Goal: Task Accomplishment & Management: Use online tool/utility

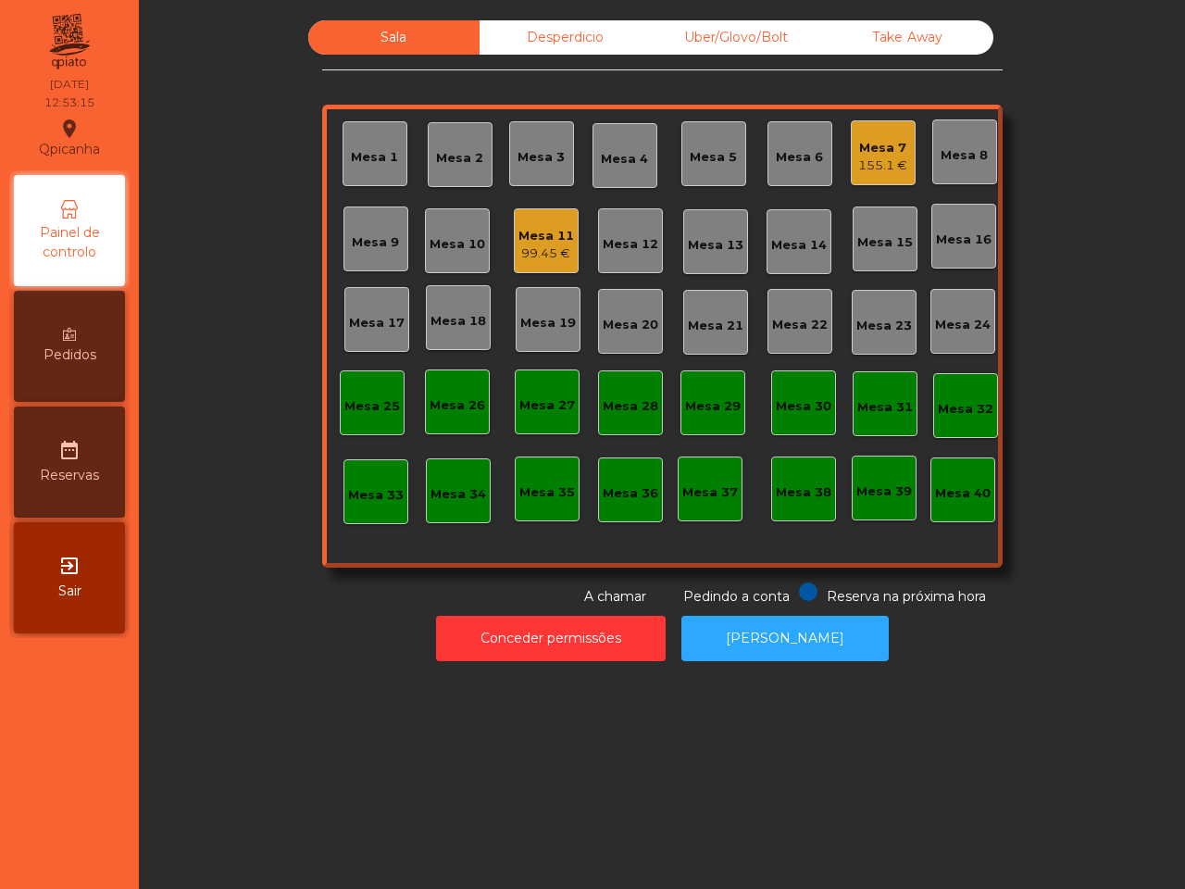
click at [872, 160] on div "155.1 €" at bounding box center [882, 165] width 49 height 19
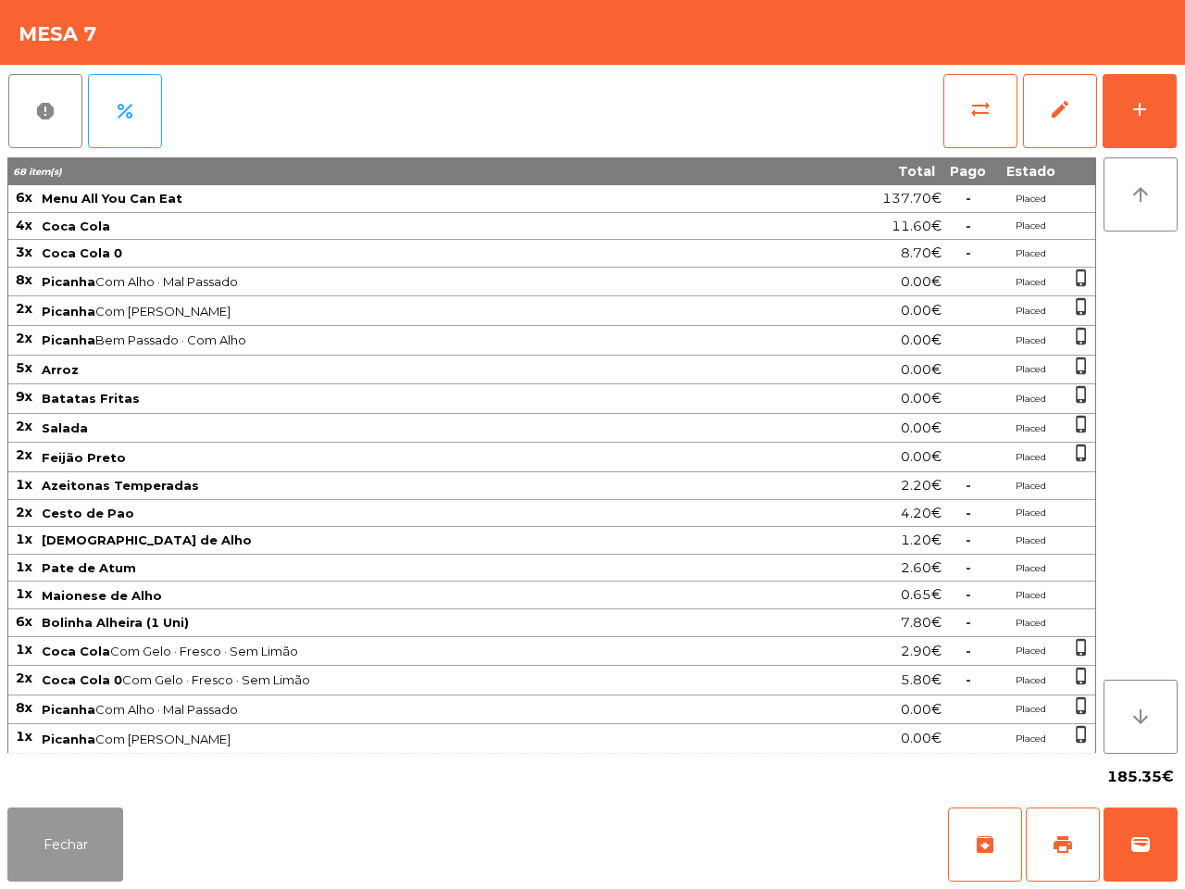
click at [62, 834] on button "Fechar" at bounding box center [65, 844] width 116 height 74
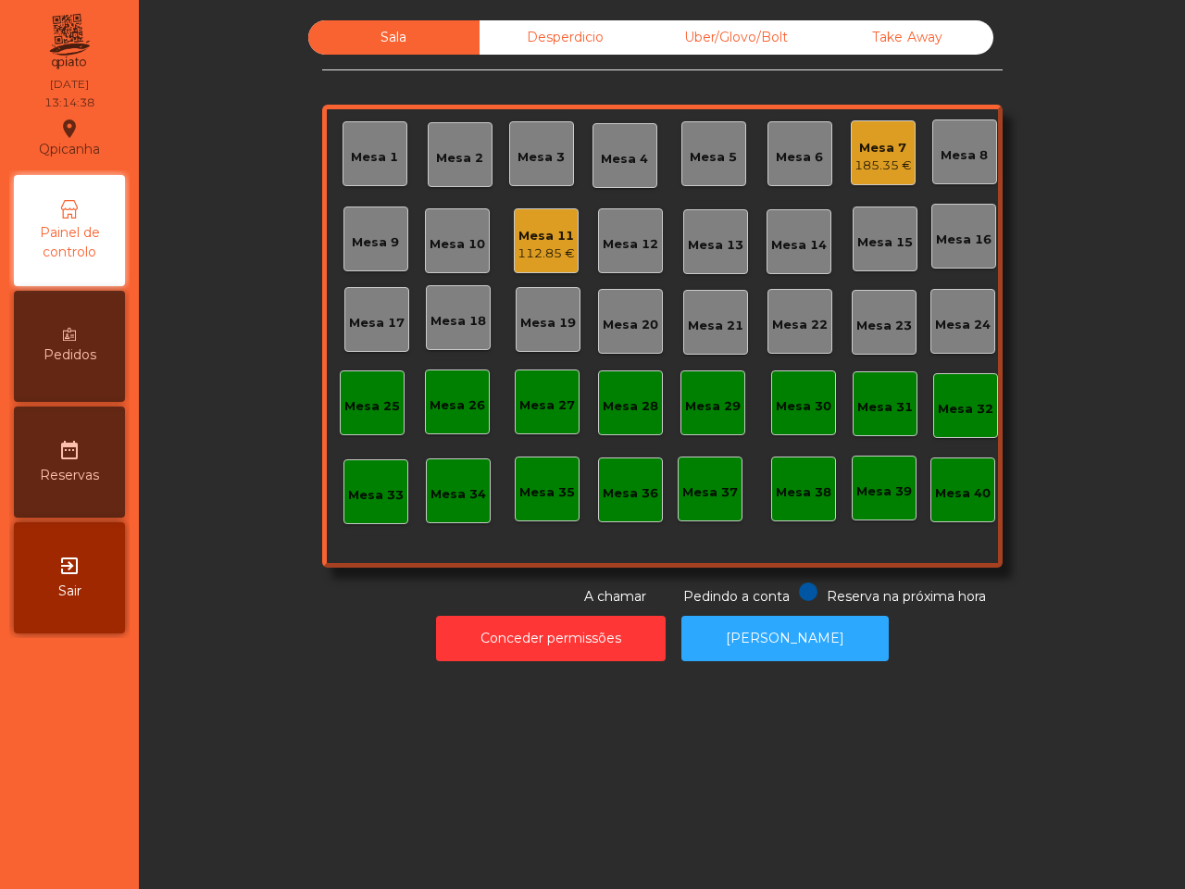
click at [734, 238] on div "Mesa 13" at bounding box center [715, 241] width 65 height 65
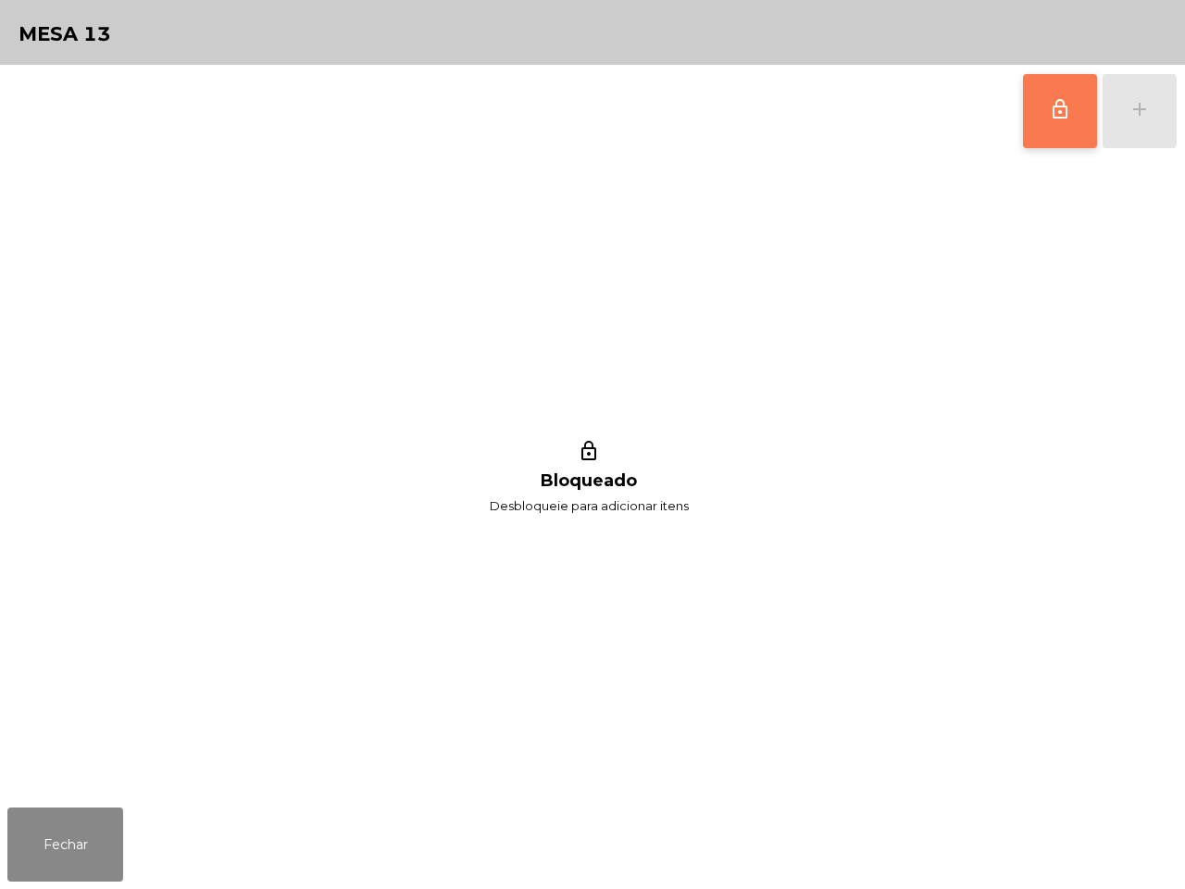
click at [1046, 123] on button "lock_outline" at bounding box center [1060, 111] width 74 height 74
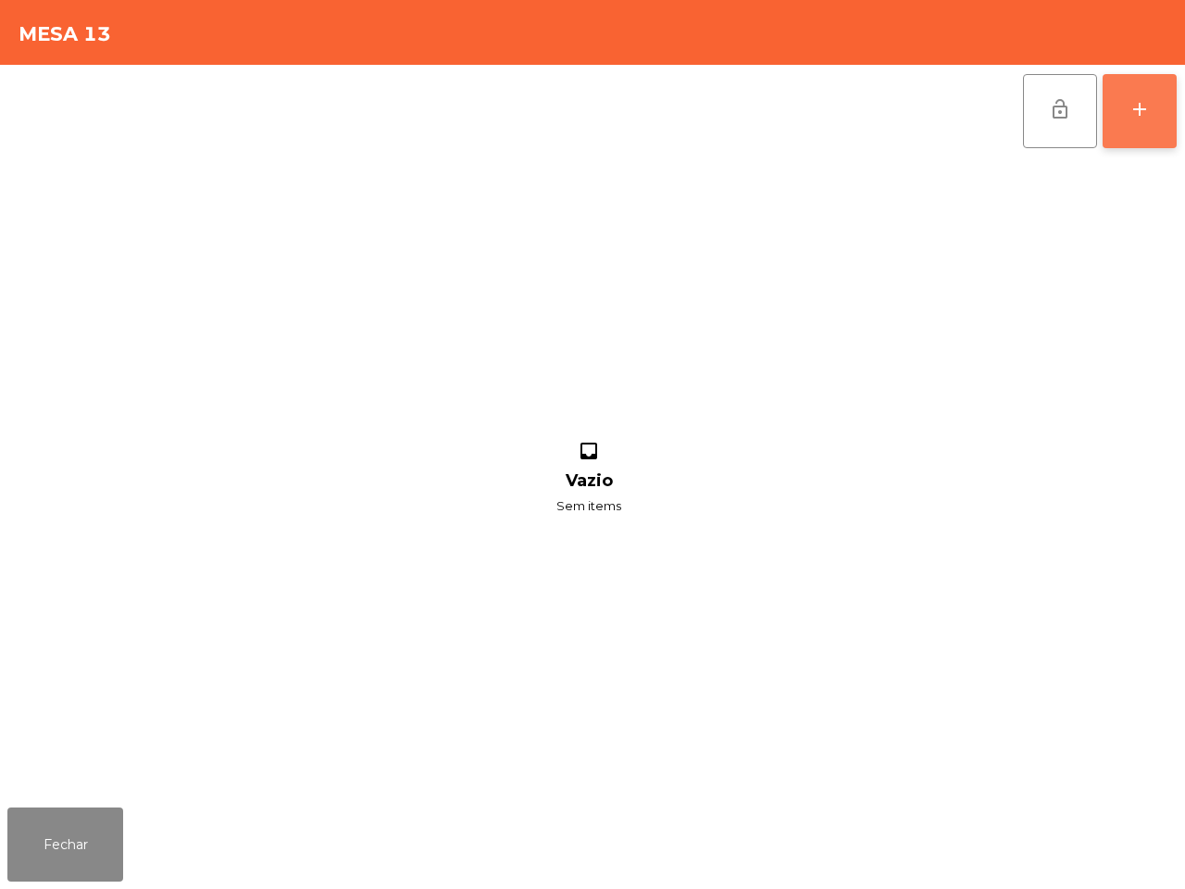
click at [1156, 132] on button "add" at bounding box center [1140, 111] width 74 height 74
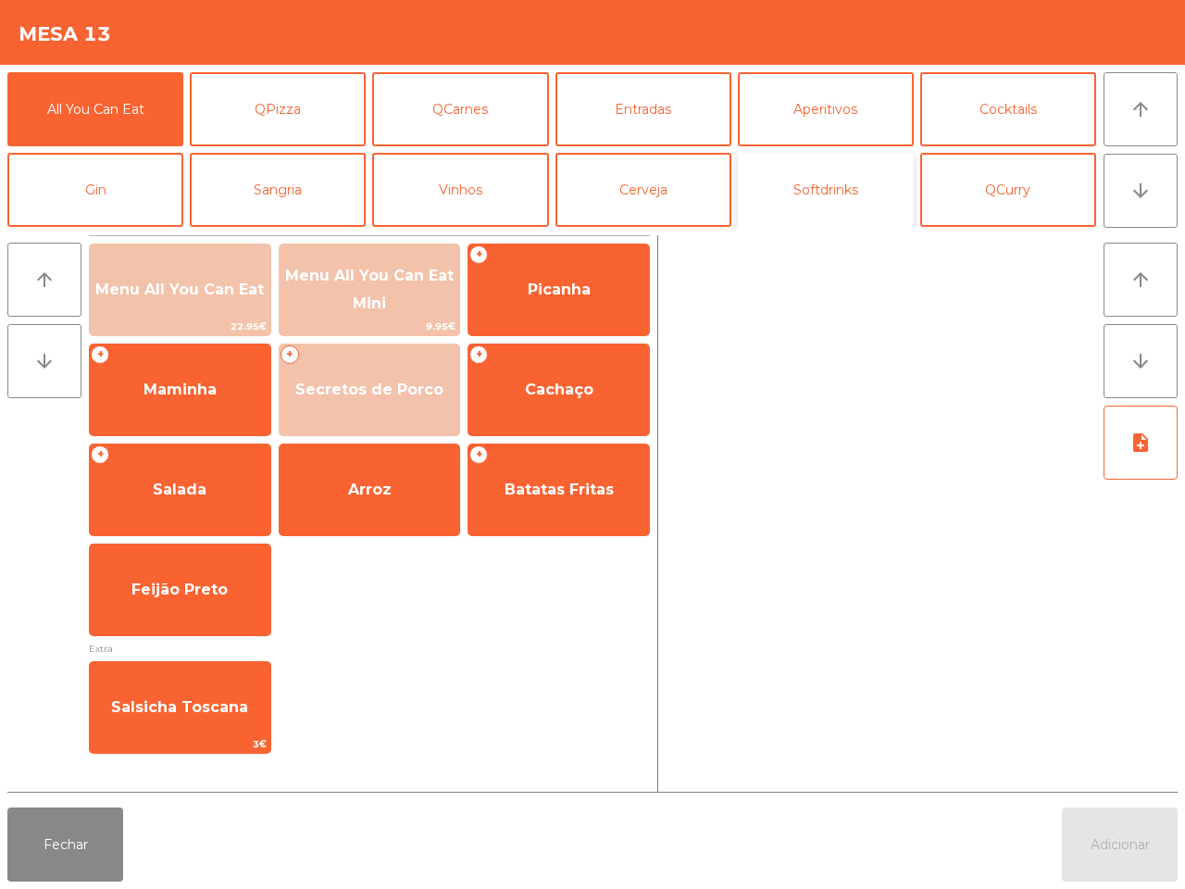
click at [849, 195] on button "Softdrinks" at bounding box center [826, 190] width 176 height 74
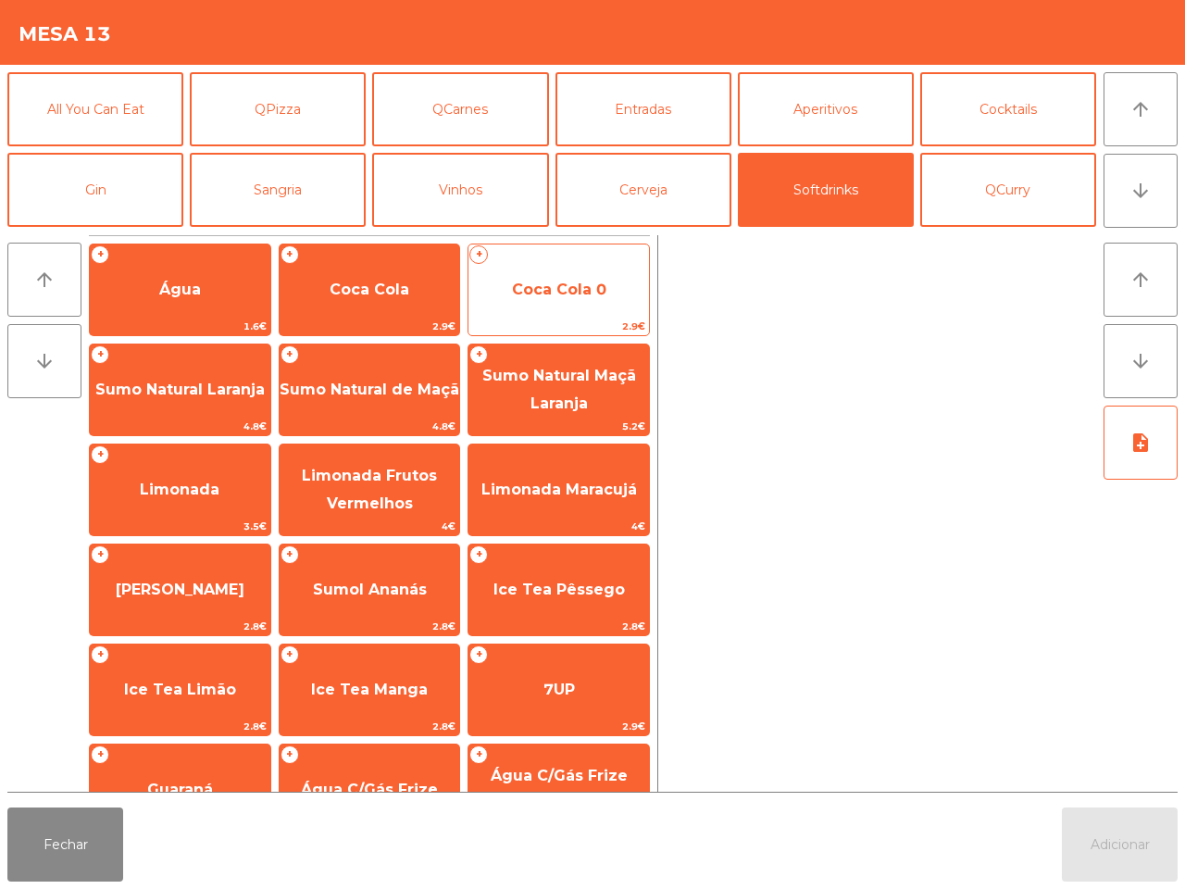
click at [571, 283] on span "Coca Cola 0" at bounding box center [559, 290] width 94 height 18
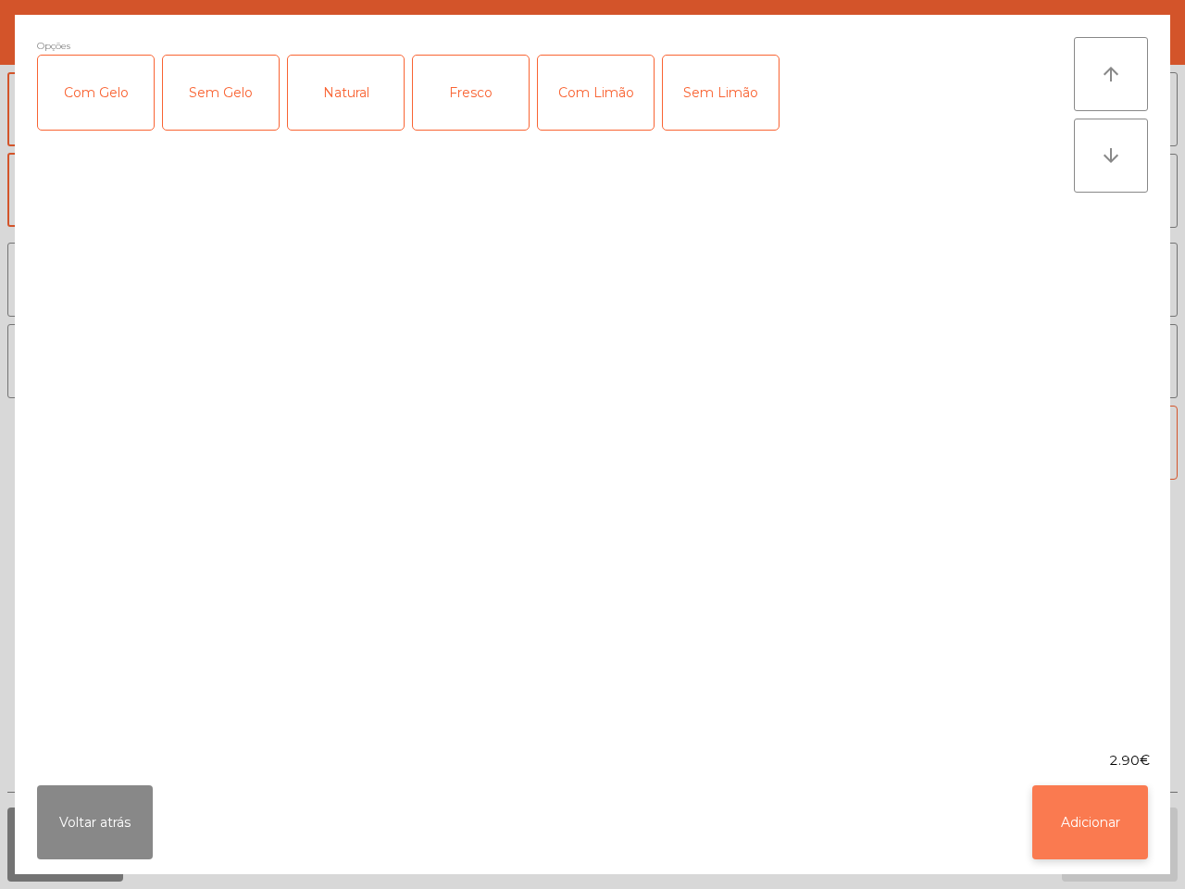
click at [1071, 825] on button "Adicionar" at bounding box center [1091, 822] width 116 height 74
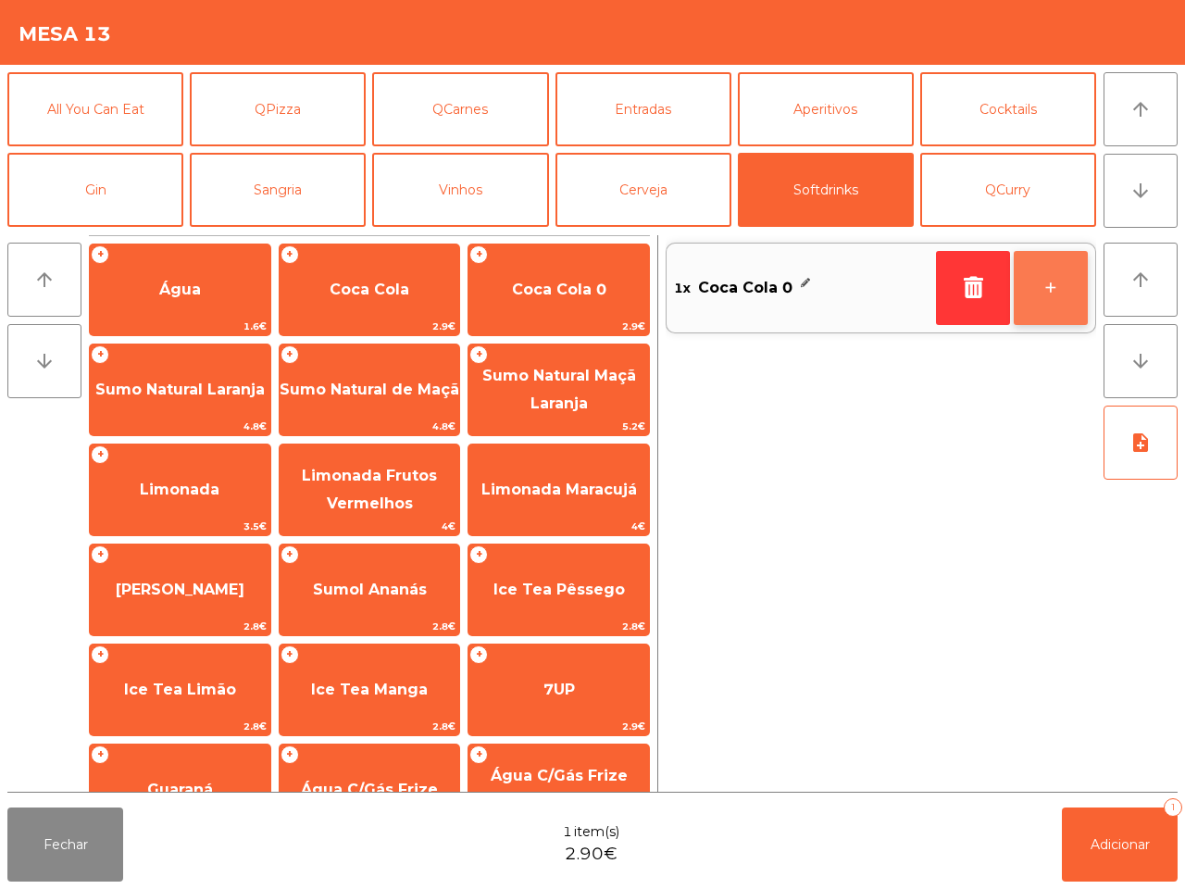
click at [1072, 280] on button "+" at bounding box center [1051, 288] width 74 height 74
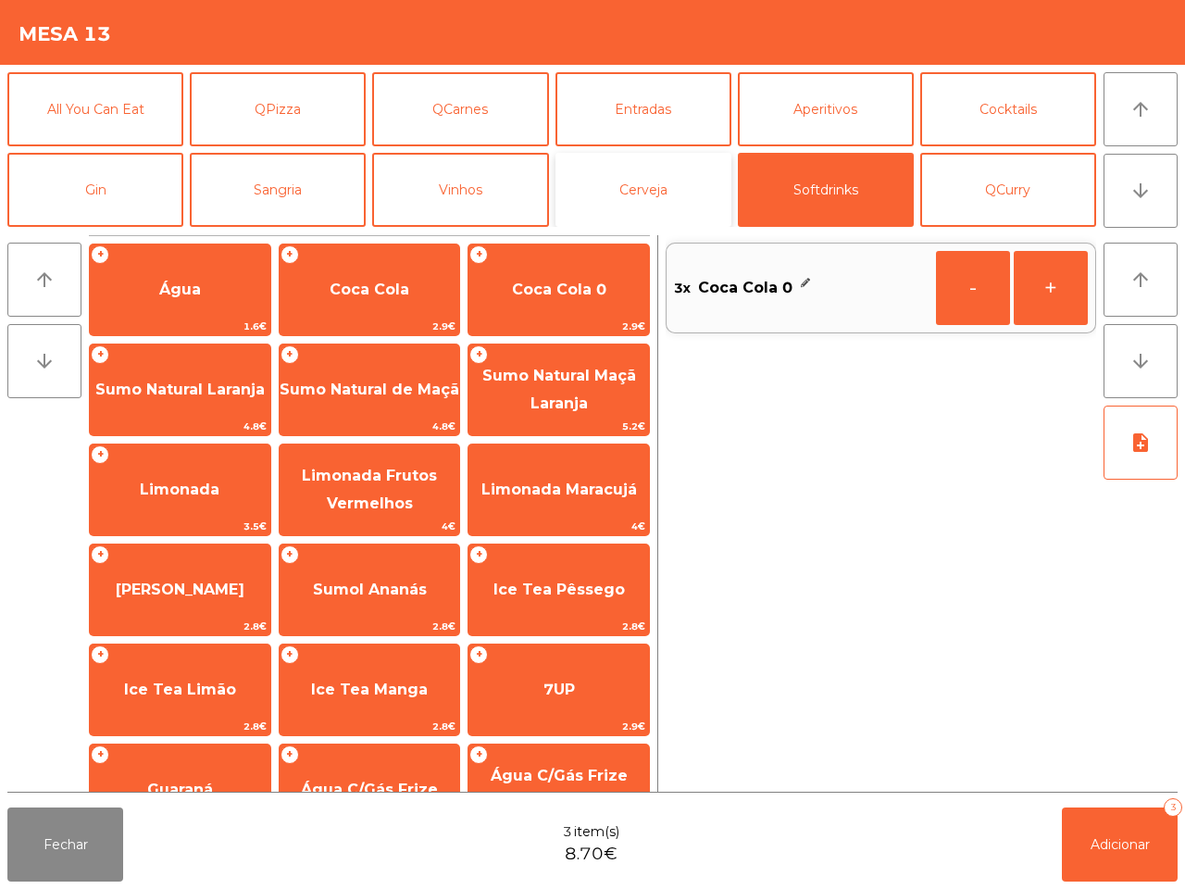
click at [681, 192] on button "Cerveja" at bounding box center [644, 190] width 176 height 74
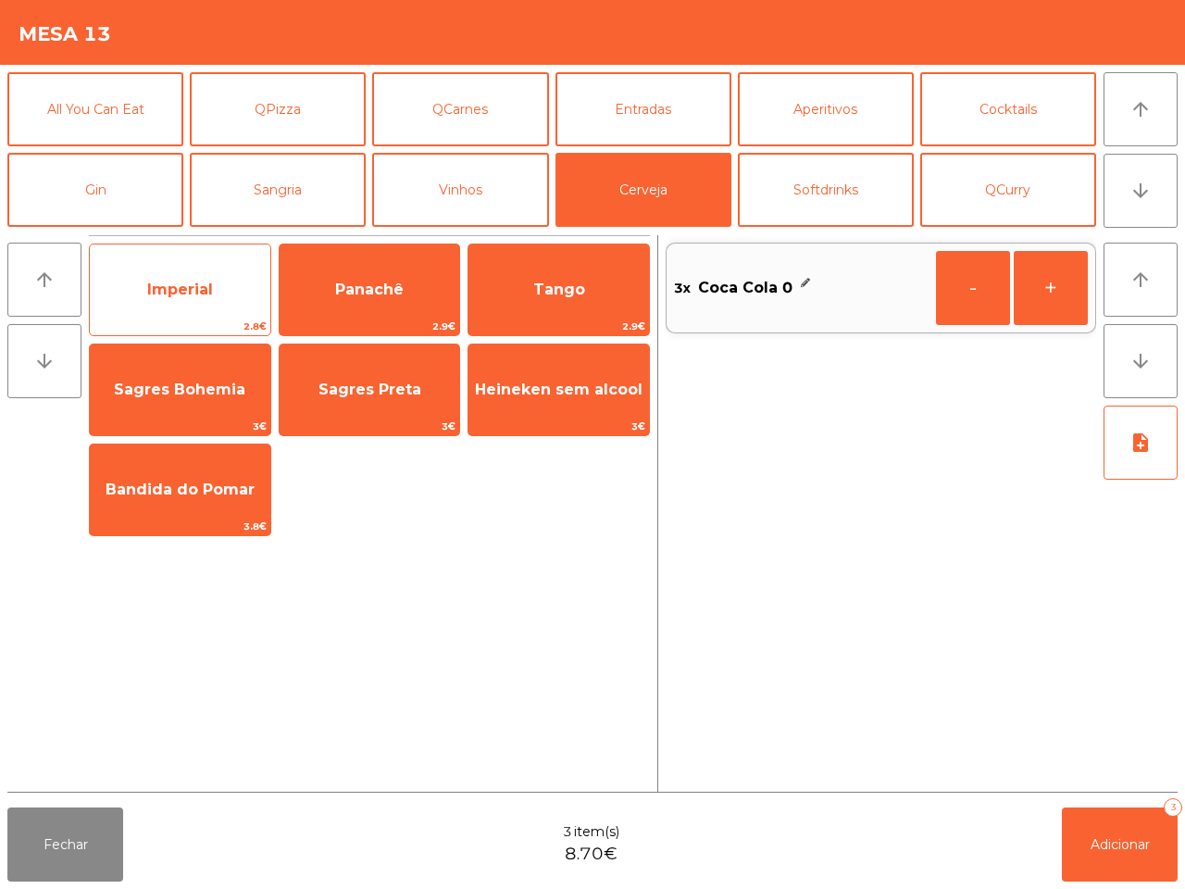
click at [200, 282] on span "Imperial" at bounding box center [180, 290] width 66 height 18
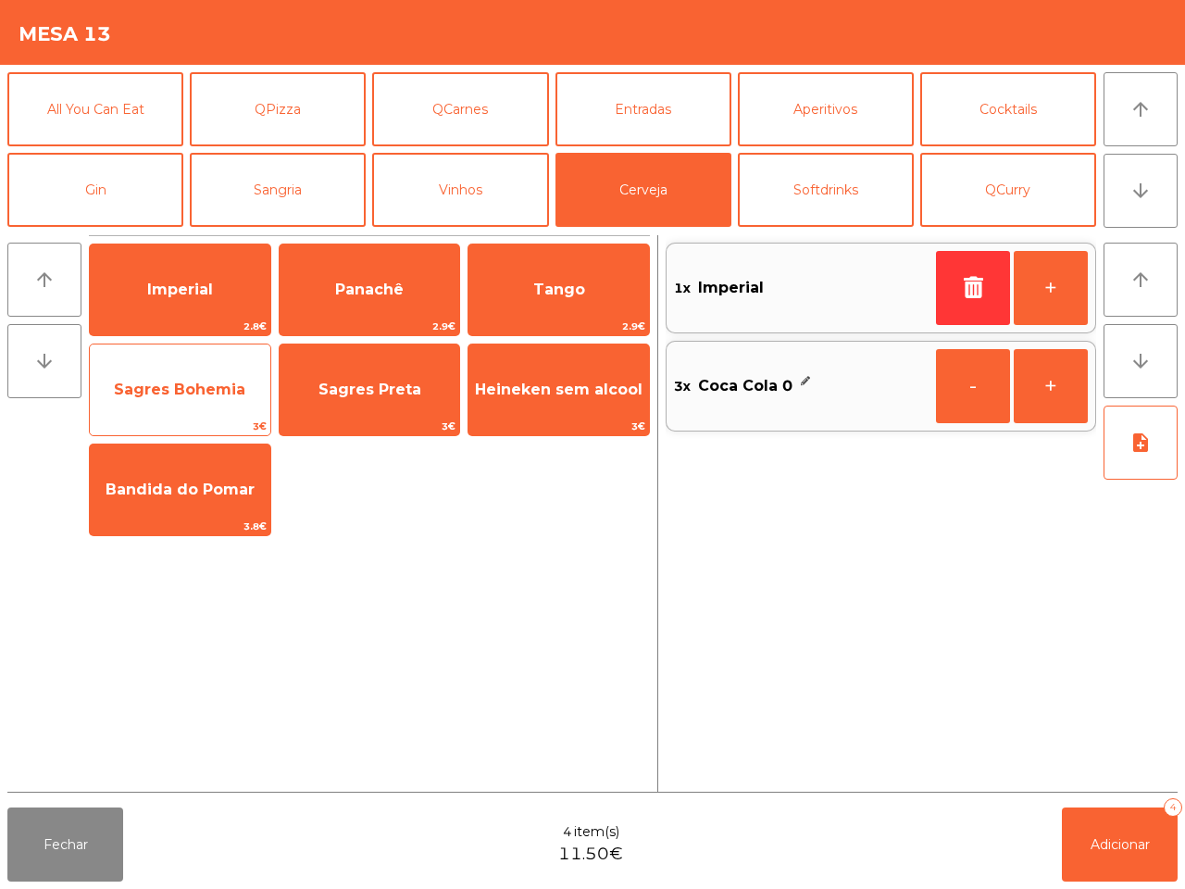
click at [215, 400] on span "Sagres Bohemia" at bounding box center [180, 390] width 181 height 50
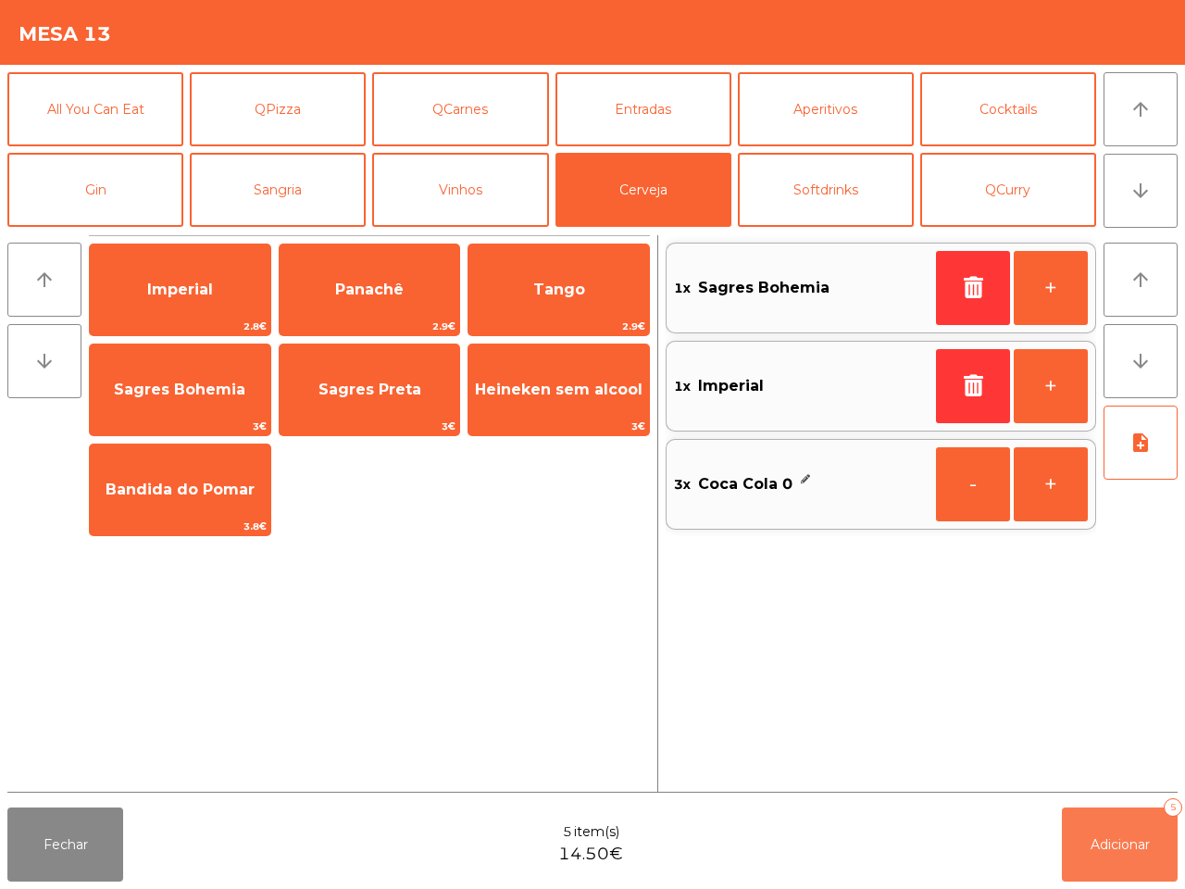
click at [1164, 867] on button "Adicionar 5" at bounding box center [1120, 844] width 116 height 74
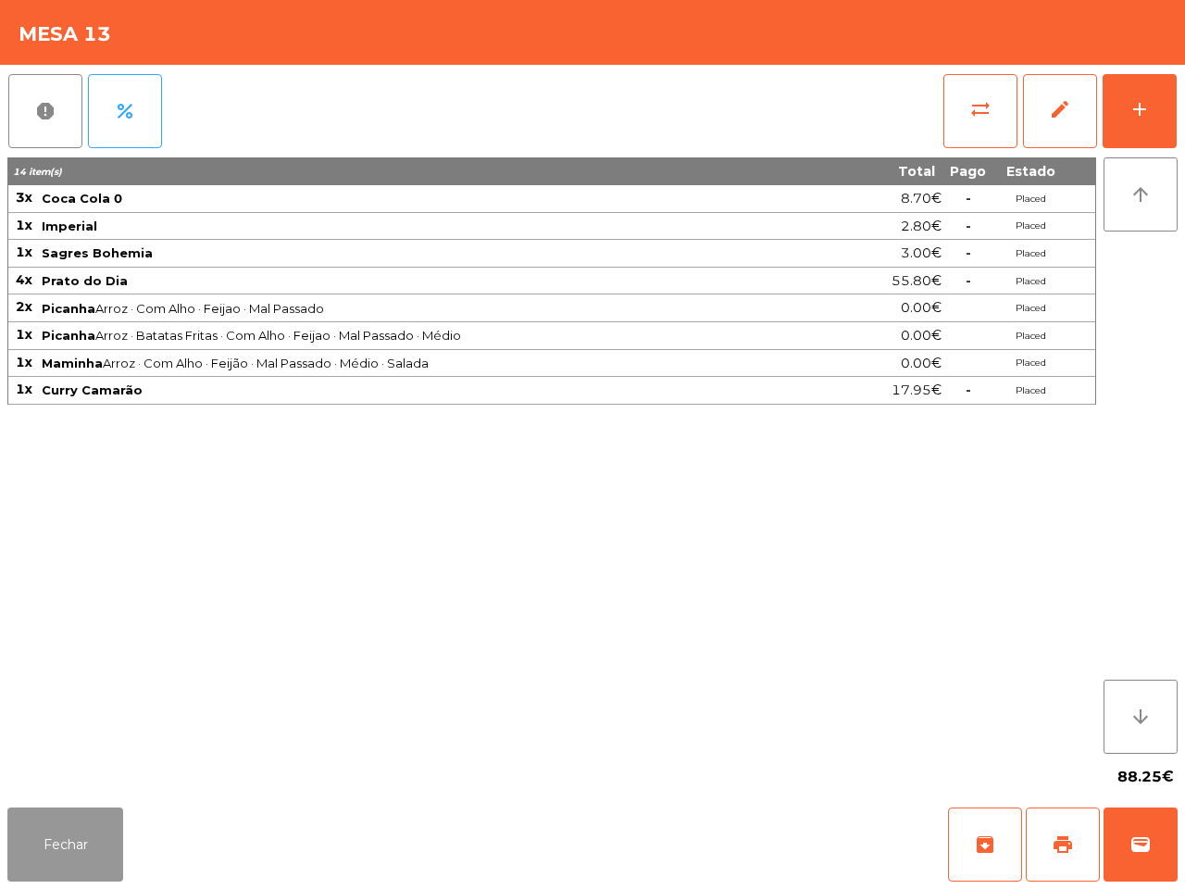
click at [58, 833] on button "Fechar" at bounding box center [65, 844] width 116 height 74
